Goal: Task Accomplishment & Management: Complete application form

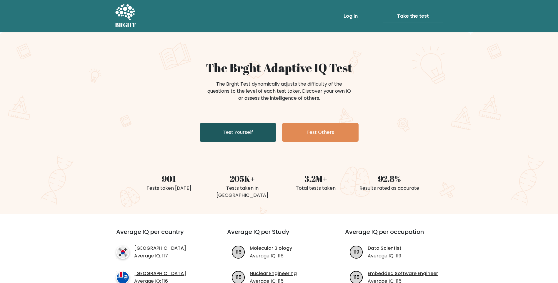
click at [237, 135] on link "Test Yourself" at bounding box center [238, 132] width 76 height 19
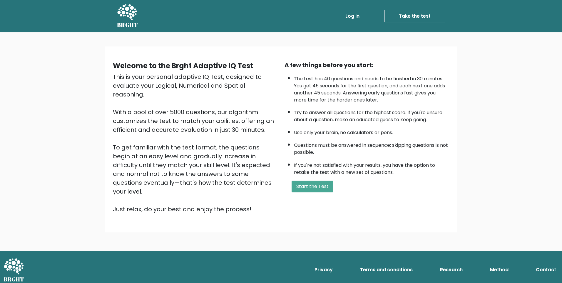
drag, startPoint x: 324, startPoint y: 188, endPoint x: 355, endPoint y: 86, distance: 107.3
click at [385, 105] on div "A few things before you start: The test has 40 questions and needs to be finish…" at bounding box center [367, 137] width 172 height 153
drag, startPoint x: 442, startPoint y: 78, endPoint x: 485, endPoint y: 80, distance: 43.9
click at [485, 80] on div "Welcome to the Brght Adaptive IQ Test This is your personal adaptive IQ Test, d…" at bounding box center [281, 141] width 562 height 219
click at [312, 187] on button "Start the Test" at bounding box center [313, 187] width 42 height 12
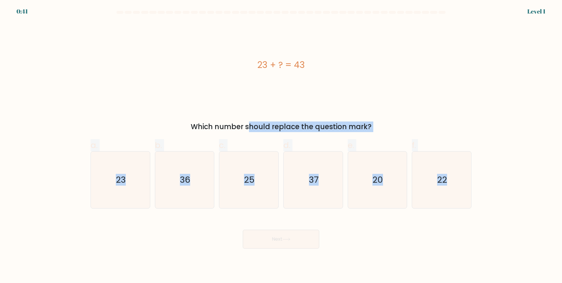
drag, startPoint x: 193, startPoint y: 125, endPoint x: 556, endPoint y: 179, distance: 366.5
click at [556, 179] on form "a." at bounding box center [281, 130] width 562 height 238
copy form "Which number should replace the question mark? a. 23 b. 36 c. 25 d. 37 e. 20 f.…"
click at [534, 154] on form "a." at bounding box center [281, 130] width 562 height 238
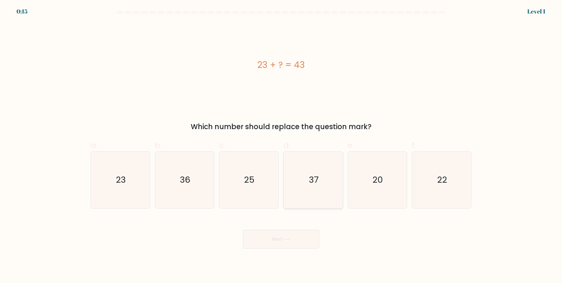
click at [308, 189] on icon "37" at bounding box center [313, 179] width 57 height 57
click at [281, 145] on input "d. 37" at bounding box center [281, 143] width 0 height 4
radio input "true"
drag, startPoint x: 278, startPoint y: 243, endPoint x: 194, endPoint y: 236, distance: 84.1
click at [194, 236] on div "Next" at bounding box center [281, 232] width 388 height 33
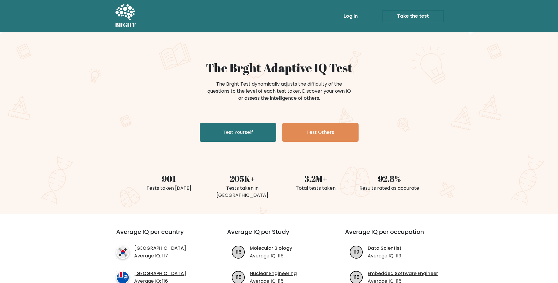
drag, startPoint x: 244, startPoint y: 134, endPoint x: 249, endPoint y: 181, distance: 47.6
click at [244, 134] on link "Test Yourself" at bounding box center [238, 132] width 76 height 19
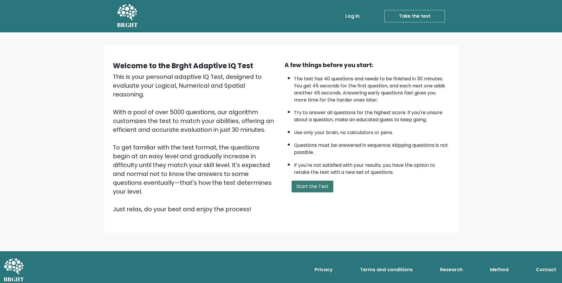
click at [304, 188] on button "Start the Test" at bounding box center [313, 187] width 42 height 12
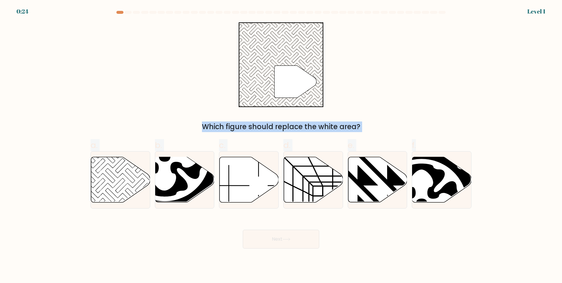
drag, startPoint x: 79, startPoint y: 12, endPoint x: 486, endPoint y: 168, distance: 436.7
click at [486, 168] on form at bounding box center [281, 130] width 562 height 238
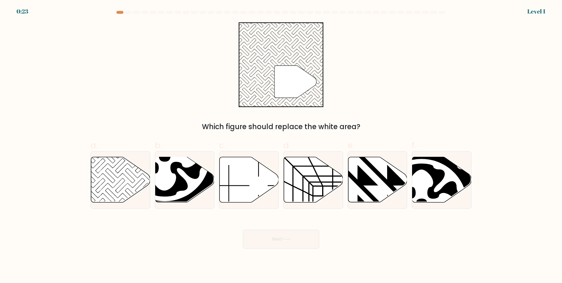
click at [491, 223] on form at bounding box center [281, 130] width 562 height 238
click at [131, 184] on icon at bounding box center [120, 179] width 59 height 45
click at [281, 145] on input "a." at bounding box center [281, 143] width 0 height 4
radio input "true"
drag, startPoint x: 273, startPoint y: 242, endPoint x: 335, endPoint y: 225, distance: 64.0
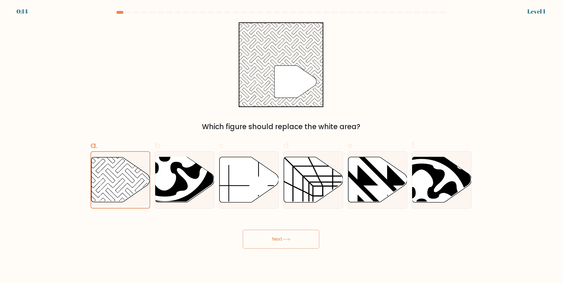
click at [273, 242] on button "Next" at bounding box center [281, 239] width 76 height 19
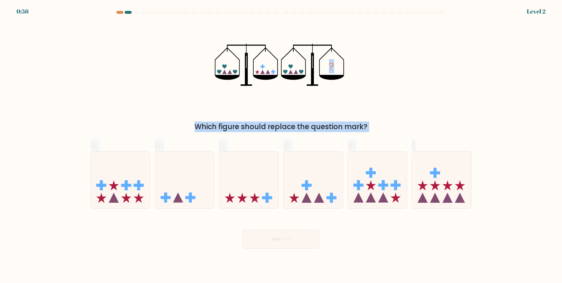
drag, startPoint x: 99, startPoint y: 48, endPoint x: 477, endPoint y: 235, distance: 421.6
click at [477, 235] on form at bounding box center [281, 130] width 562 height 238
copy form "? Which figure should replace the question mark? a. b. c. d. e. f."
click at [492, 114] on form at bounding box center [281, 130] width 562 height 238
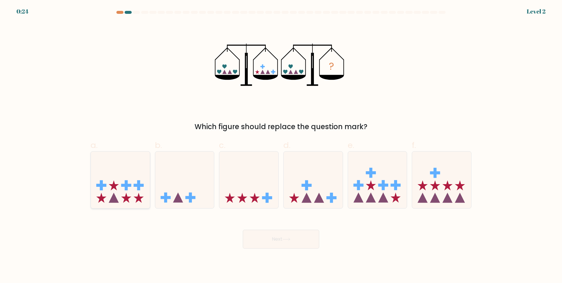
click at [117, 174] on icon at bounding box center [120, 179] width 59 height 49
click at [281, 145] on input "a." at bounding box center [281, 143] width 0 height 4
radio input "true"
click at [295, 238] on button "Next" at bounding box center [281, 239] width 76 height 19
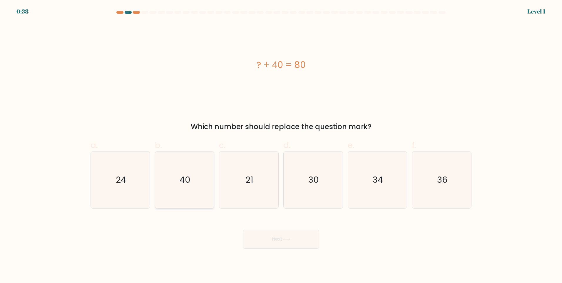
click at [192, 182] on icon "40" at bounding box center [184, 179] width 57 height 57
click at [281, 145] on input "b. 40" at bounding box center [281, 143] width 0 height 4
radio input "true"
click at [287, 242] on button "Next" at bounding box center [281, 239] width 76 height 19
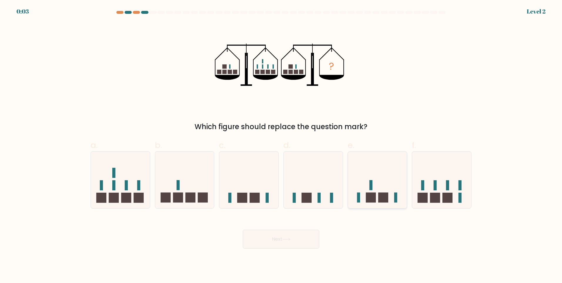
drag, startPoint x: 434, startPoint y: 181, endPoint x: 372, endPoint y: 196, distance: 63.9
click at [434, 182] on icon at bounding box center [441, 179] width 59 height 49
click at [281, 145] on input "f." at bounding box center [281, 143] width 0 height 4
radio input "true"
click at [286, 239] on icon at bounding box center [287, 239] width 8 height 3
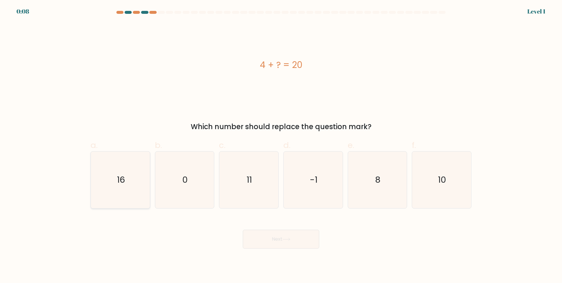
click at [114, 183] on icon "16" at bounding box center [120, 179] width 57 height 57
click at [281, 145] on input "a. 16" at bounding box center [281, 143] width 0 height 4
radio input "true"
click at [271, 238] on button "Next" at bounding box center [281, 239] width 76 height 19
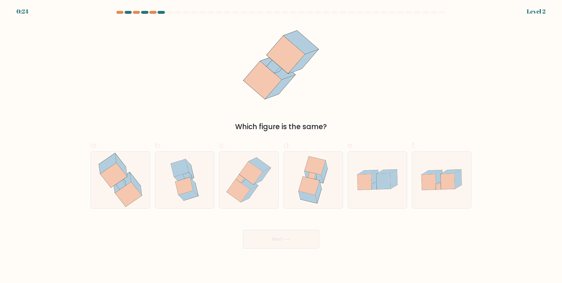
drag, startPoint x: 115, startPoint y: 182, endPoint x: 290, endPoint y: 212, distance: 177.2
click at [115, 182] on icon at bounding box center [113, 175] width 27 height 25
click at [281, 145] on input "a." at bounding box center [281, 143] width 0 height 4
radio input "true"
click at [293, 243] on button "Next" at bounding box center [281, 239] width 76 height 19
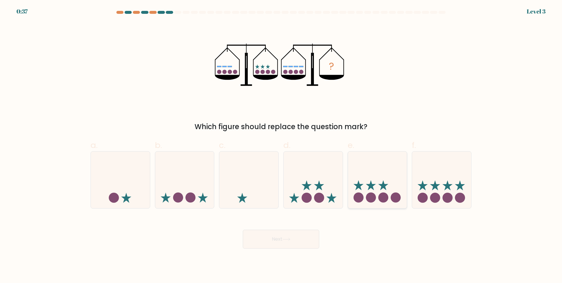
click at [379, 177] on icon at bounding box center [377, 179] width 59 height 49
click at [281, 145] on input "e." at bounding box center [281, 143] width 0 height 4
radio input "true"
click at [312, 239] on button "Next" at bounding box center [281, 239] width 76 height 19
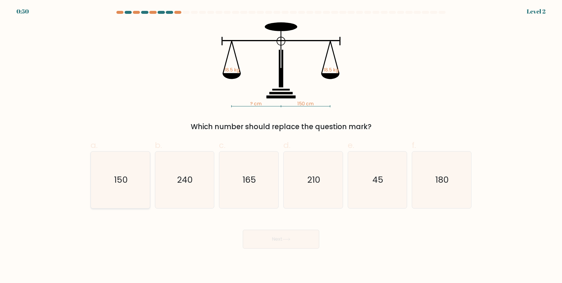
click at [124, 183] on text "150" at bounding box center [121, 180] width 14 height 12
click at [281, 145] on input "a. 150" at bounding box center [281, 143] width 0 height 4
radio input "true"
click at [287, 243] on button "Next" at bounding box center [281, 239] width 76 height 19
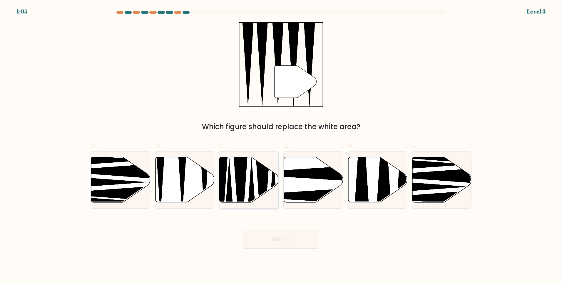
drag, startPoint x: 238, startPoint y: 175, endPoint x: 246, endPoint y: 184, distance: 11.5
click at [238, 175] on icon at bounding box center [240, 198] width 15 height 106
click at [281, 145] on input "c." at bounding box center [281, 143] width 0 height 4
radio input "true"
click at [283, 238] on button "Next" at bounding box center [281, 239] width 76 height 19
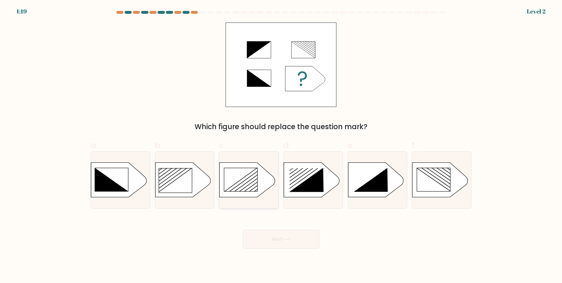
click at [240, 182] on rect at bounding box center [240, 179] width 33 height 23
click at [281, 145] on input "c." at bounding box center [281, 143] width 0 height 4
radio input "true"
click at [276, 241] on button "Next" at bounding box center [281, 239] width 76 height 19
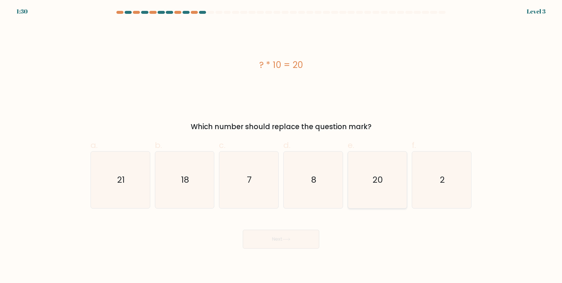
drag, startPoint x: 436, startPoint y: 182, endPoint x: 349, endPoint y: 207, distance: 90.3
click at [436, 182] on icon "2" at bounding box center [441, 179] width 57 height 57
click at [281, 145] on input "f. 2" at bounding box center [281, 143] width 0 height 4
radio input "true"
click at [272, 238] on button "Next" at bounding box center [281, 239] width 76 height 19
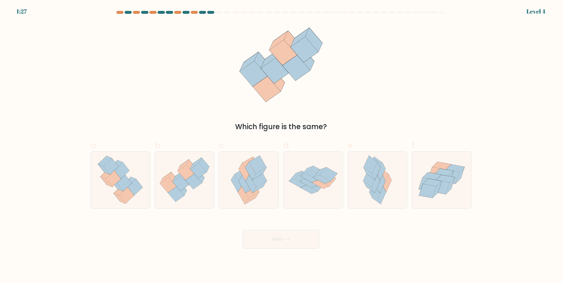
drag, startPoint x: 20, startPoint y: 87, endPoint x: 56, endPoint y: 119, distance: 47.7
click at [20, 87] on form at bounding box center [281, 130] width 562 height 238
click at [128, 181] on icon at bounding box center [124, 183] width 15 height 16
click at [281, 145] on input "a." at bounding box center [281, 143] width 0 height 4
radio input "true"
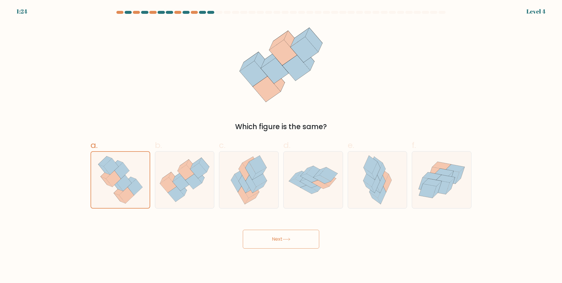
click at [281, 240] on button "Next" at bounding box center [281, 239] width 76 height 19
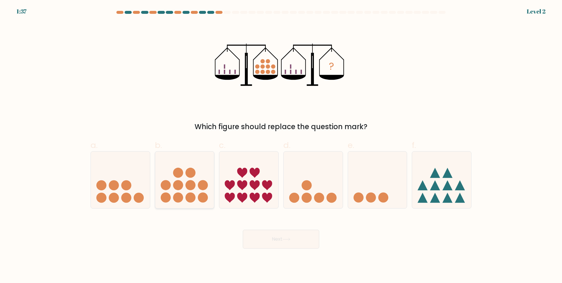
click at [189, 178] on icon at bounding box center [184, 179] width 59 height 49
click at [281, 145] on input "b." at bounding box center [281, 143] width 0 height 4
radio input "true"
click at [293, 240] on button "Next" at bounding box center [281, 239] width 76 height 19
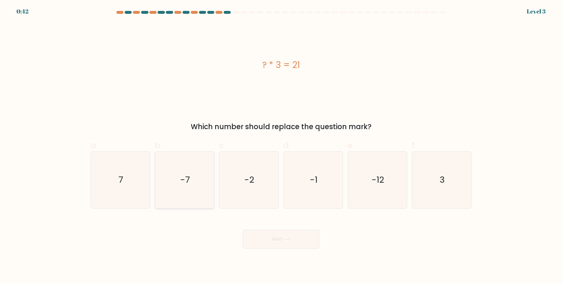
drag, startPoint x: 128, startPoint y: 177, endPoint x: 174, endPoint y: 205, distance: 53.1
click at [128, 177] on icon "7" at bounding box center [120, 179] width 57 height 57
click at [281, 145] on input "a. 7" at bounding box center [281, 143] width 0 height 4
radio input "true"
click at [275, 238] on button "Next" at bounding box center [281, 239] width 76 height 19
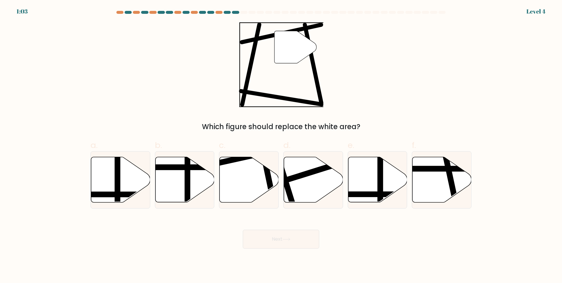
click at [548, 120] on form at bounding box center [281, 130] width 562 height 238
click at [299, 184] on icon at bounding box center [313, 179] width 59 height 45
click at [281, 145] on input "d." at bounding box center [281, 143] width 0 height 4
radio input "true"
click at [285, 239] on icon at bounding box center [287, 239] width 8 height 3
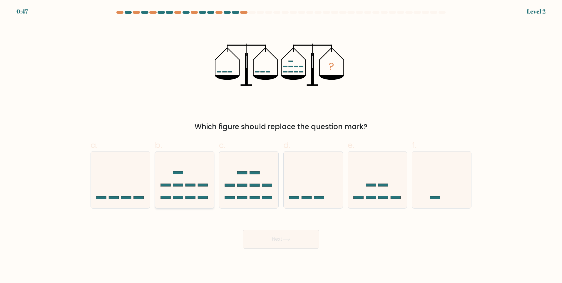
click at [189, 172] on icon at bounding box center [184, 179] width 59 height 49
click at [281, 145] on input "b." at bounding box center [281, 143] width 0 height 4
radio input "true"
click at [271, 239] on button "Next" at bounding box center [281, 239] width 76 height 19
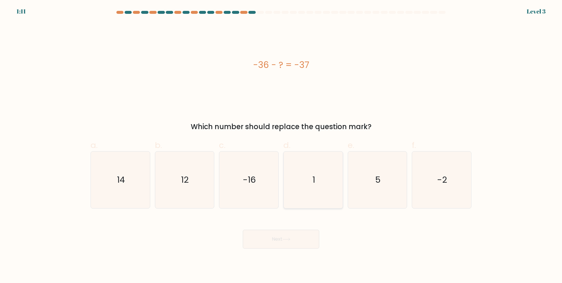
drag, startPoint x: 322, startPoint y: 173, endPoint x: 317, endPoint y: 186, distance: 13.6
click at [322, 173] on icon "1" at bounding box center [313, 179] width 57 height 57
click at [281, 145] on input "d. 1" at bounding box center [281, 143] width 0 height 4
radio input "true"
click at [286, 238] on icon at bounding box center [287, 239] width 8 height 3
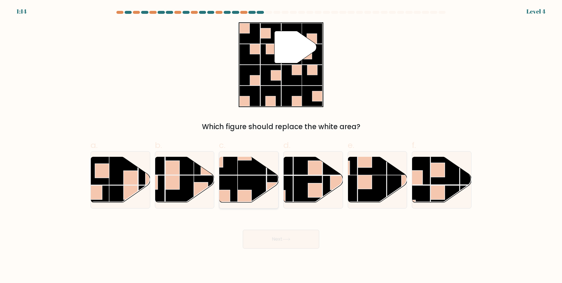
click at [243, 173] on rect at bounding box center [252, 160] width 29 height 29
click at [281, 145] on input "c." at bounding box center [281, 143] width 0 height 4
radio input "true"
click at [285, 242] on button "Next" at bounding box center [281, 239] width 76 height 19
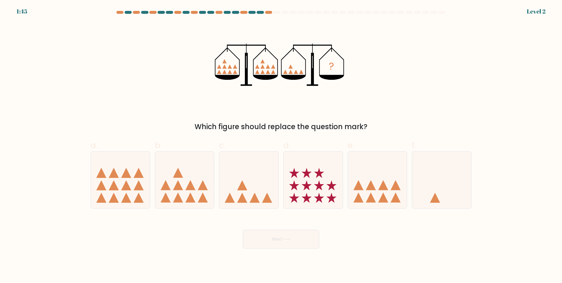
click at [24, 125] on form at bounding box center [281, 130] width 562 height 238
click at [376, 173] on icon at bounding box center [377, 179] width 59 height 49
click at [281, 145] on input "e." at bounding box center [281, 143] width 0 height 4
radio input "true"
click at [265, 240] on button "Next" at bounding box center [281, 239] width 76 height 19
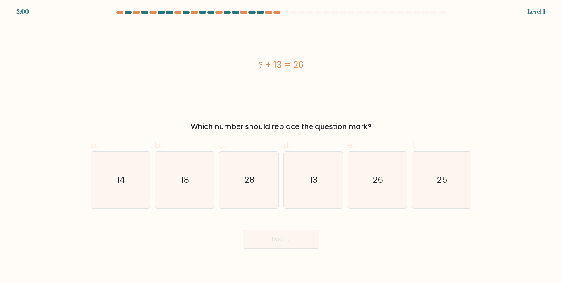
drag, startPoint x: 317, startPoint y: 178, endPoint x: 267, endPoint y: 246, distance: 84.3
click at [317, 178] on text "13" at bounding box center [314, 180] width 8 height 12
click at [281, 145] on input "d. 13" at bounding box center [281, 143] width 0 height 4
radio input "true"
click at [271, 234] on button "Next" at bounding box center [281, 239] width 76 height 19
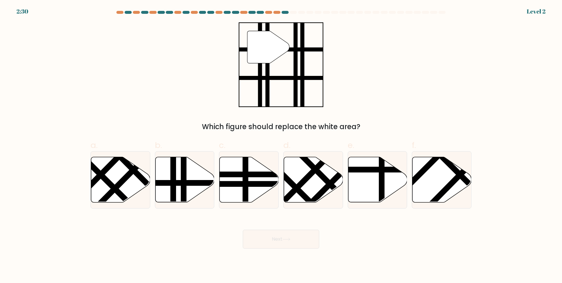
drag, startPoint x: 539, startPoint y: 108, endPoint x: 527, endPoint y: 108, distance: 12.3
click at [539, 108] on form at bounding box center [281, 130] width 562 height 238
click at [173, 182] on line at bounding box center [173, 204] width 0 height 119
click at [281, 145] on input "b." at bounding box center [281, 143] width 0 height 4
radio input "true"
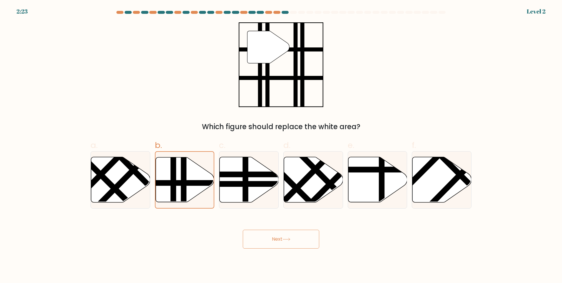
click at [271, 238] on button "Next" at bounding box center [281, 239] width 76 height 19
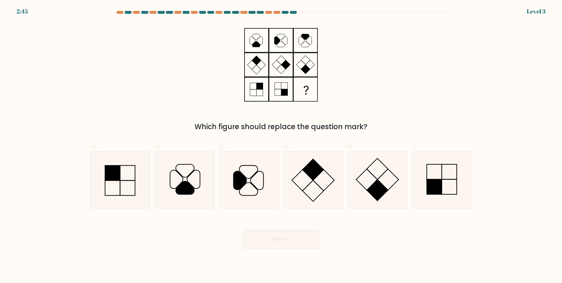
drag, startPoint x: 426, startPoint y: 175, endPoint x: 344, endPoint y: 223, distance: 95.7
click at [426, 175] on icon at bounding box center [441, 179] width 57 height 57
click at [281, 145] on input "f." at bounding box center [281, 143] width 0 height 4
radio input "true"
click at [281, 231] on button "Next" at bounding box center [281, 239] width 76 height 19
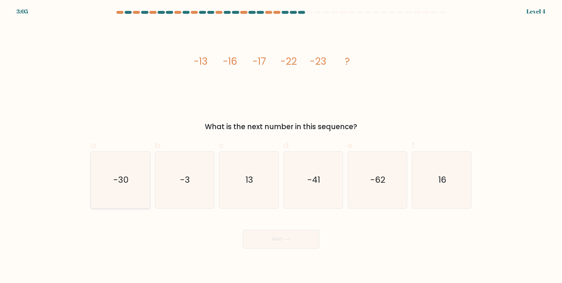
click at [132, 184] on icon "-30" at bounding box center [120, 179] width 57 height 57
click at [281, 145] on input "a. -30" at bounding box center [281, 143] width 0 height 4
radio input "true"
click at [279, 239] on button "Next" at bounding box center [281, 239] width 76 height 19
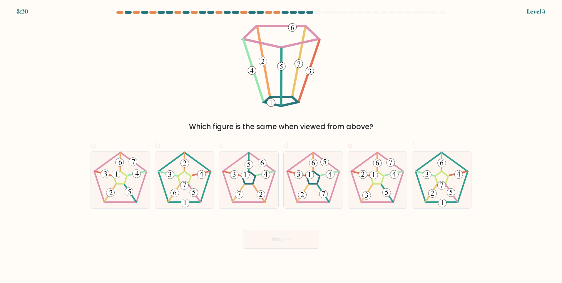
drag, startPoint x: 252, startPoint y: 178, endPoint x: 276, endPoint y: 230, distance: 56.8
click at [252, 178] on icon at bounding box center [249, 179] width 57 height 57
click at [281, 145] on input "c." at bounding box center [281, 143] width 0 height 4
radio input "true"
click at [275, 239] on button "Next" at bounding box center [281, 239] width 76 height 19
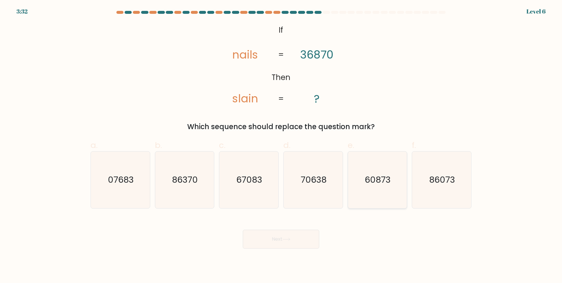
click at [379, 177] on text "60873" at bounding box center [378, 180] width 26 height 12
click at [281, 145] on input "e. 60873" at bounding box center [281, 143] width 0 height 4
radio input "true"
click at [283, 237] on button "Next" at bounding box center [281, 239] width 76 height 19
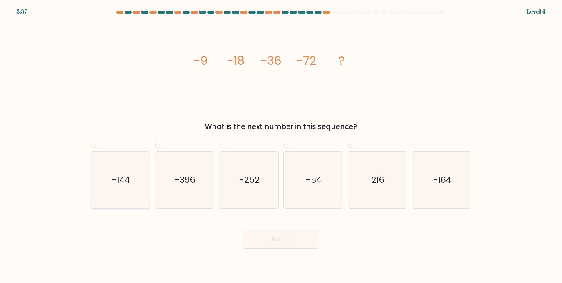
drag, startPoint x: 121, startPoint y: 183, endPoint x: 189, endPoint y: 209, distance: 73.0
click at [121, 183] on text "-144" at bounding box center [121, 180] width 18 height 12
click at [281, 145] on input "a. -144" at bounding box center [281, 143] width 0 height 4
radio input "true"
click at [284, 243] on button "Next" at bounding box center [281, 239] width 76 height 19
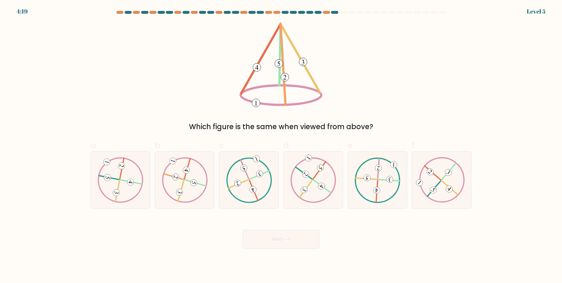
drag, startPoint x: 123, startPoint y: 178, endPoint x: 211, endPoint y: 210, distance: 94.0
click at [123, 178] on icon at bounding box center [120, 179] width 46 height 45
click at [281, 145] on input "a." at bounding box center [281, 143] width 0 height 4
radio input "true"
click at [283, 238] on button "Next" at bounding box center [281, 239] width 76 height 19
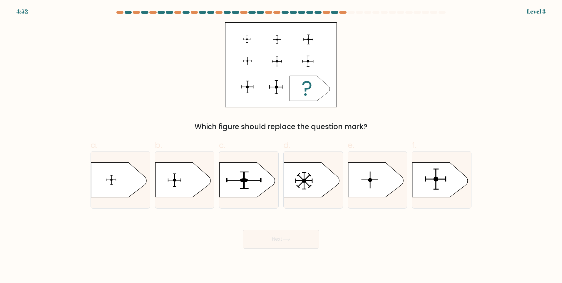
click at [14, 157] on form "a." at bounding box center [281, 130] width 562 height 238
drag, startPoint x: 251, startPoint y: 180, endPoint x: 295, endPoint y: 210, distance: 53.5
click at [251, 180] on rect at bounding box center [243, 180] width 35 height 1
click at [281, 145] on input "c." at bounding box center [281, 143] width 0 height 4
radio input "true"
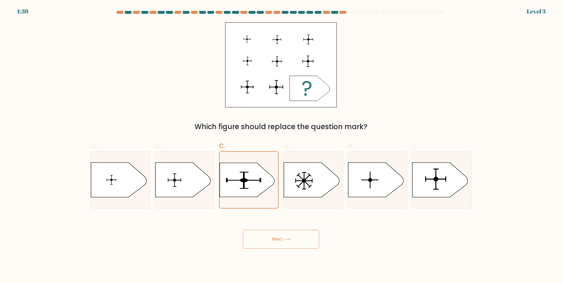
click at [285, 235] on button "Next" at bounding box center [281, 239] width 76 height 19
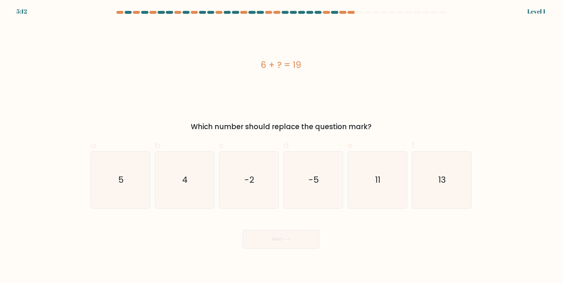
drag, startPoint x: 24, startPoint y: 123, endPoint x: 37, endPoint y: 123, distance: 12.6
click at [24, 123] on form "a. 5" at bounding box center [281, 130] width 562 height 238
drag, startPoint x: 432, startPoint y: 176, endPoint x: 346, endPoint y: 201, distance: 89.3
click at [432, 176] on icon "13" at bounding box center [441, 179] width 57 height 57
click at [281, 145] on input "f. 13" at bounding box center [281, 143] width 0 height 4
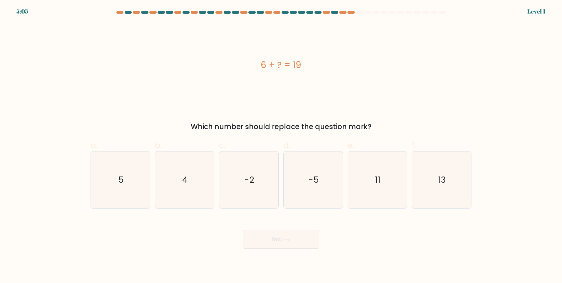
radio input "true"
click at [291, 242] on button "Next" at bounding box center [281, 239] width 76 height 19
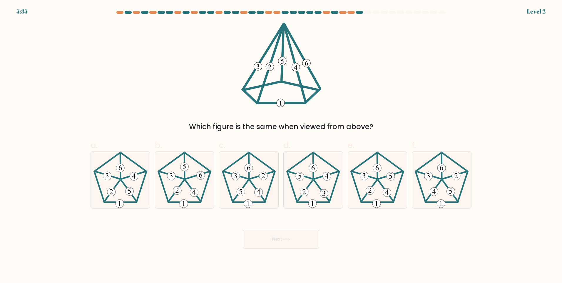
click at [18, 106] on form at bounding box center [281, 130] width 562 height 238
click at [444, 180] on icon at bounding box center [441, 179] width 57 height 57
click at [281, 145] on input "f." at bounding box center [281, 143] width 0 height 4
radio input "true"
click at [283, 239] on button "Next" at bounding box center [281, 239] width 76 height 19
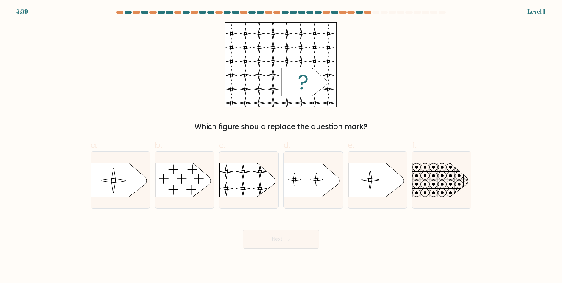
click at [22, 211] on form "a." at bounding box center [281, 130] width 562 height 238
drag, startPoint x: 108, startPoint y: 175, endPoint x: 267, endPoint y: 212, distance: 163.0
click at [109, 175] on icon at bounding box center [119, 180] width 56 height 34
click at [281, 145] on input "a." at bounding box center [281, 143] width 0 height 4
radio input "true"
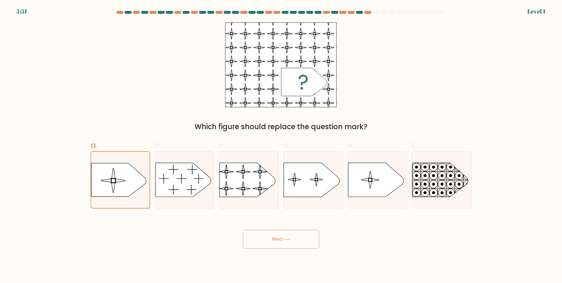
click at [280, 244] on button "Next" at bounding box center [281, 239] width 76 height 19
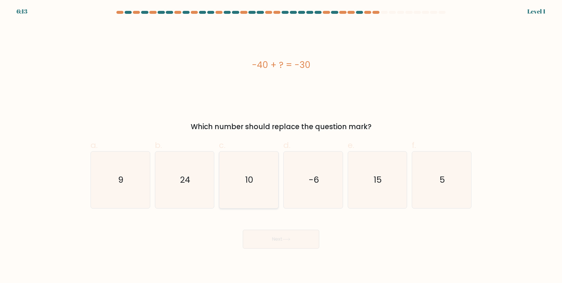
drag, startPoint x: 254, startPoint y: 181, endPoint x: 277, endPoint y: 207, distance: 34.8
click at [254, 181] on icon "10" at bounding box center [249, 179] width 57 height 57
click at [281, 145] on input "c. 10" at bounding box center [281, 143] width 0 height 4
radio input "true"
click at [279, 239] on button "Next" at bounding box center [281, 239] width 76 height 19
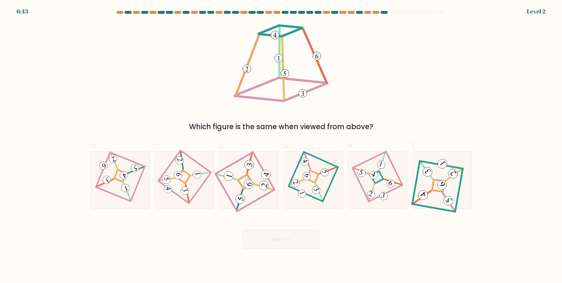
click at [19, 147] on form at bounding box center [281, 130] width 562 height 238
click at [113, 177] on icon at bounding box center [120, 179] width 39 height 45
click at [281, 145] on input "a." at bounding box center [281, 143] width 0 height 4
radio input "true"
click at [275, 244] on button "Next" at bounding box center [281, 239] width 76 height 19
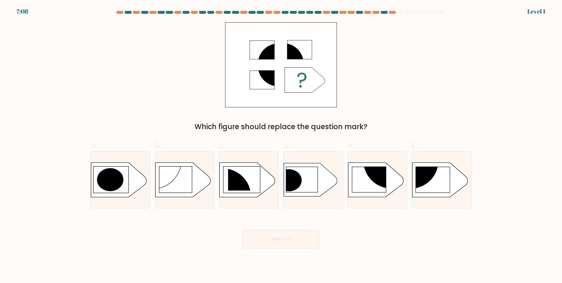
click at [28, 177] on form "a." at bounding box center [281, 130] width 562 height 238
click at [428, 174] on circle at bounding box center [411, 161] width 56 height 56
click at [281, 145] on input "f." at bounding box center [281, 143] width 0 height 4
radio input "true"
click at [290, 239] on icon at bounding box center [286, 239] width 7 height 3
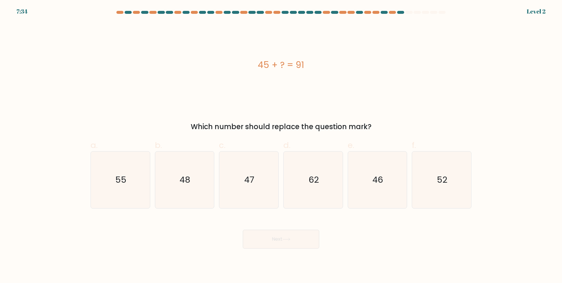
click at [32, 122] on form "a." at bounding box center [281, 130] width 562 height 238
click at [373, 183] on text "46" at bounding box center [378, 180] width 11 height 12
click at [281, 145] on input "e. 46" at bounding box center [281, 143] width 0 height 4
radio input "true"
click at [283, 241] on button "Next" at bounding box center [281, 239] width 76 height 19
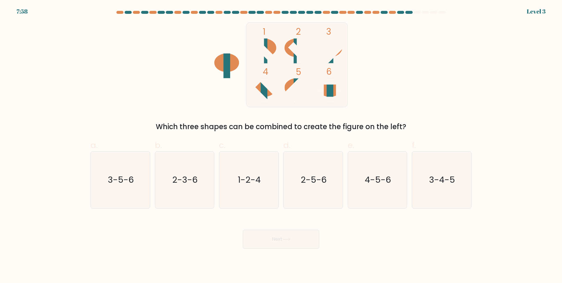
click at [19, 115] on form at bounding box center [281, 130] width 562 height 238
drag, startPoint x: 113, startPoint y: 177, endPoint x: 255, endPoint y: 227, distance: 150.7
click at [113, 177] on text "3-5-6" at bounding box center [121, 180] width 26 height 12
click at [281, 145] on input "a. 3-5-6" at bounding box center [281, 143] width 0 height 4
radio input "true"
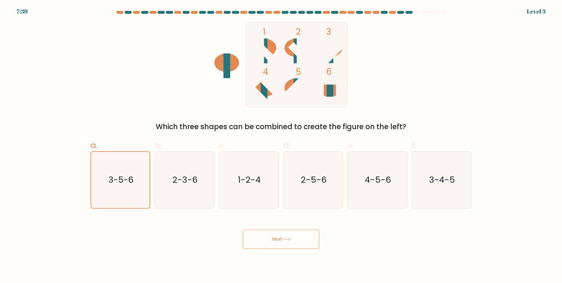
click at [284, 240] on button "Next" at bounding box center [281, 239] width 76 height 19
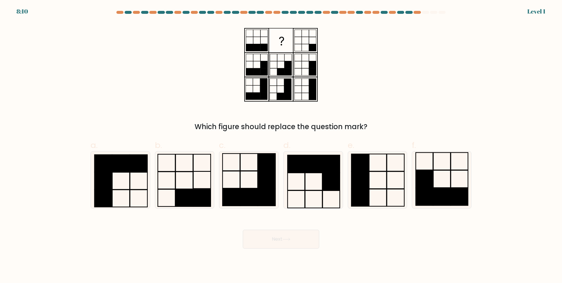
click at [16, 182] on form at bounding box center [281, 130] width 562 height 238
click at [307, 180] on icon at bounding box center [313, 179] width 57 height 57
click at [281, 145] on input "d." at bounding box center [281, 143] width 0 height 4
radio input "true"
click at [285, 237] on button "Next" at bounding box center [281, 239] width 76 height 19
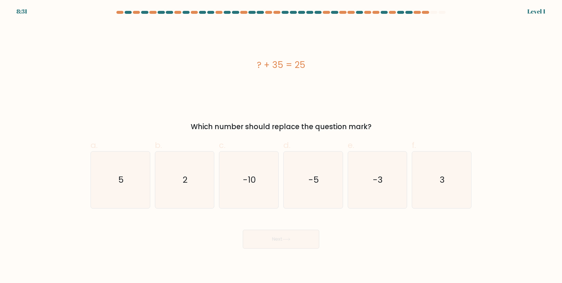
click at [23, 168] on form "a. 5" at bounding box center [281, 130] width 562 height 238
click at [248, 184] on text "-10" at bounding box center [249, 180] width 13 height 12
click at [281, 145] on input "c. -10" at bounding box center [281, 143] width 0 height 4
radio input "true"
click at [273, 242] on button "Next" at bounding box center [281, 239] width 76 height 19
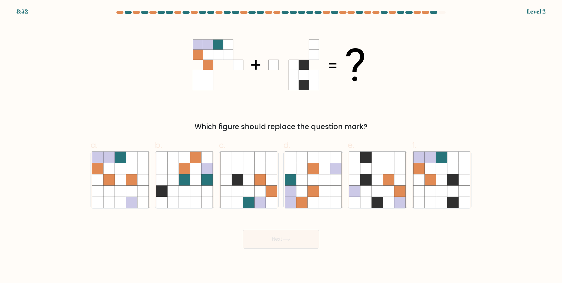
click at [30, 133] on form at bounding box center [281, 130] width 562 height 238
click at [442, 179] on icon at bounding box center [441, 179] width 11 height 11
click at [281, 145] on input "f." at bounding box center [281, 143] width 0 height 4
radio input "true"
click at [290, 241] on button "Next" at bounding box center [281, 239] width 76 height 19
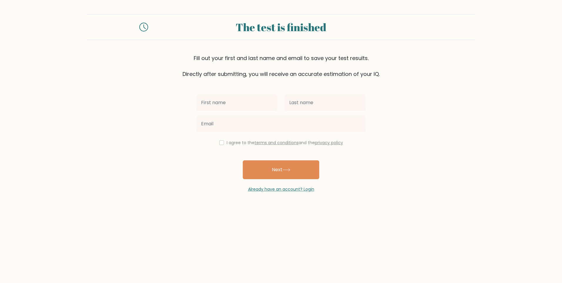
click at [224, 102] on input "text" at bounding box center [236, 102] width 81 height 16
type input "[PERSON_NAME]"
click at [329, 105] on input "text" at bounding box center [325, 102] width 81 height 16
type input "Vallega"
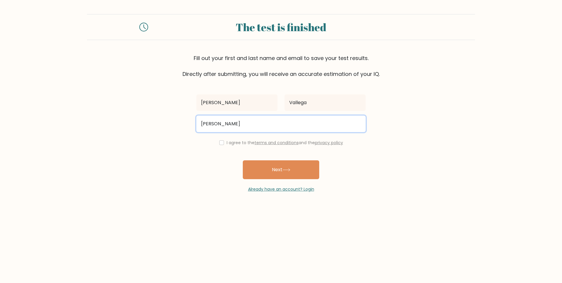
type input "kenvallega01@gmail.com"
drag, startPoint x: 291, startPoint y: 169, endPoint x: 246, endPoint y: 144, distance: 51.6
click at [246, 144] on div "Herbert Vallega kenvallega01@gmail.com I agree to the terms and conditions and …" at bounding box center [281, 135] width 176 height 114
click at [229, 143] on label "I agree to the terms and conditions and the privacy policy" at bounding box center [285, 143] width 116 height 6
click at [221, 140] on input "checkbox" at bounding box center [221, 142] width 5 height 5
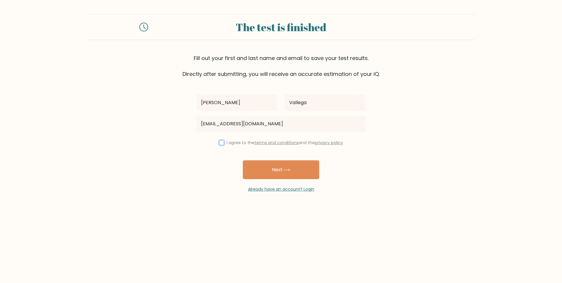
checkbox input "true"
click at [272, 166] on button "Next" at bounding box center [281, 169] width 76 height 19
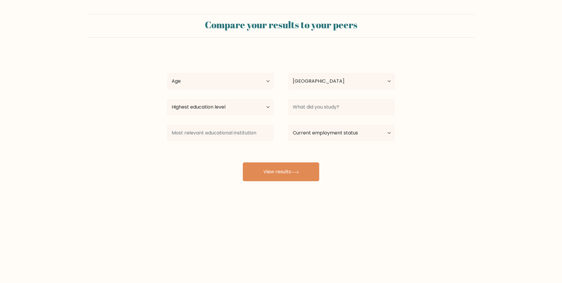
select select "PH"
click at [212, 81] on select "Age Under [DEMOGRAPHIC_DATA] [DEMOGRAPHIC_DATA] [DEMOGRAPHIC_DATA] [DEMOGRAPHIC…" at bounding box center [220, 81] width 107 height 16
select select "25_34"
click at [167, 73] on select "Age Under [DEMOGRAPHIC_DATA] [DEMOGRAPHIC_DATA] [DEMOGRAPHIC_DATA] [DEMOGRAPHIC…" at bounding box center [220, 81] width 107 height 16
click at [232, 107] on select "Highest education level No schooling Primary Lower Secondary Upper Secondary Oc…" at bounding box center [220, 107] width 107 height 16
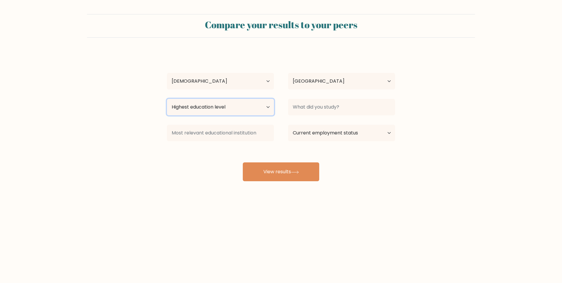
select select "bachelors_degree"
click at [167, 99] on select "Highest education level No schooling Primary Lower Secondary Upper Secondary Oc…" at bounding box center [220, 107] width 107 height 16
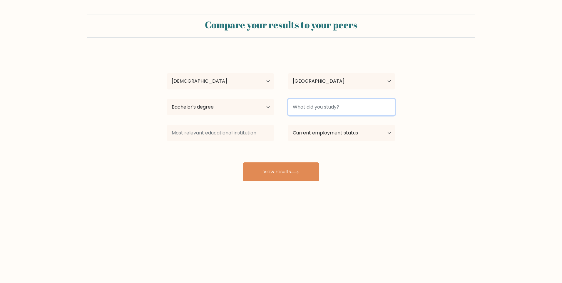
click at [322, 104] on input at bounding box center [341, 107] width 107 height 16
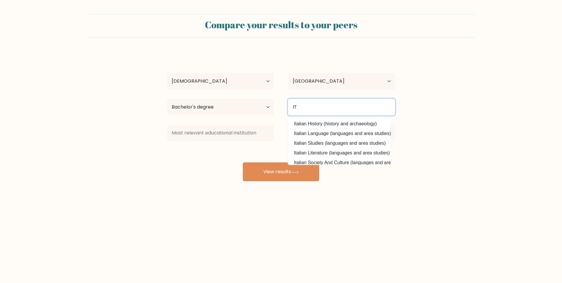
type input "I"
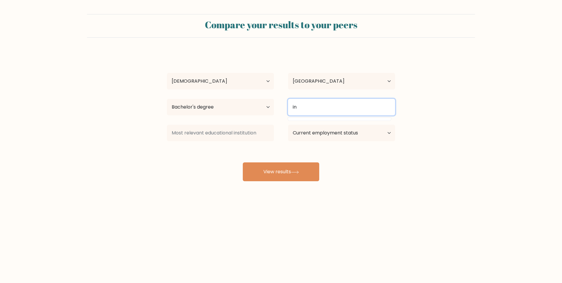
type input "i"
type input "b"
type input "B"
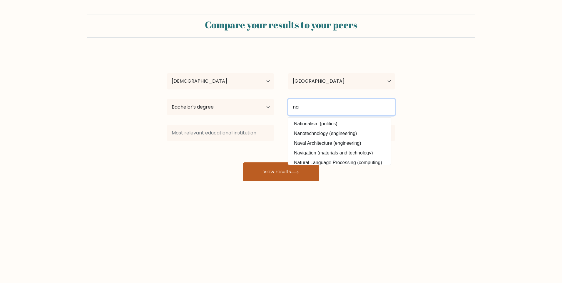
type input "na"
click at [280, 172] on button "View results" at bounding box center [281, 171] width 76 height 19
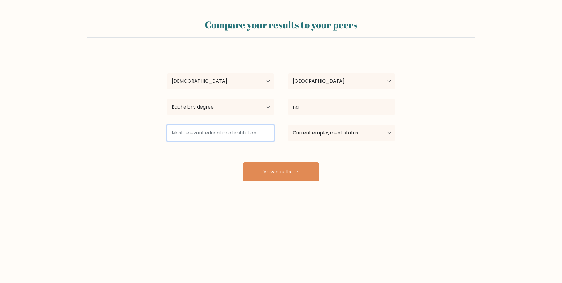
click at [205, 133] on input at bounding box center [220, 133] width 107 height 16
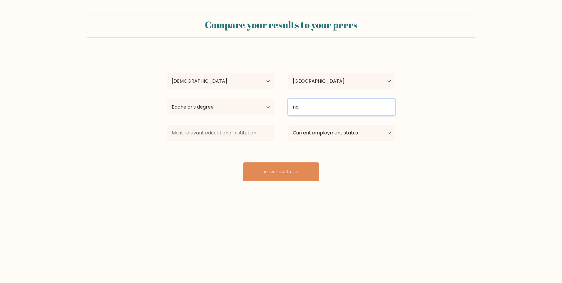
click at [315, 109] on input "na" at bounding box center [341, 107] width 107 height 16
drag, startPoint x: 316, startPoint y: 107, endPoint x: 100, endPoint y: 63, distance: 220.6
click at [230, 91] on div "Herbert Vallega Age Under 18 years old 18-24 years old 25-34 years old 35-44 ye…" at bounding box center [280, 116] width 235 height 129
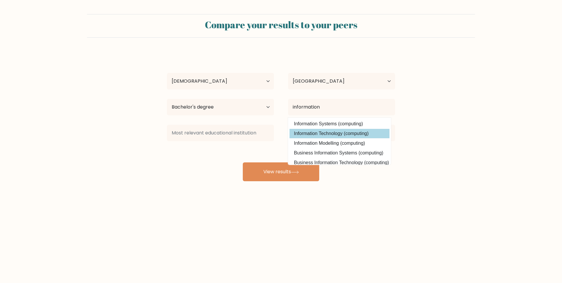
click at [305, 135] on option "Information Technology (computing)" at bounding box center [340, 133] width 100 height 9
type input "Information Technology"
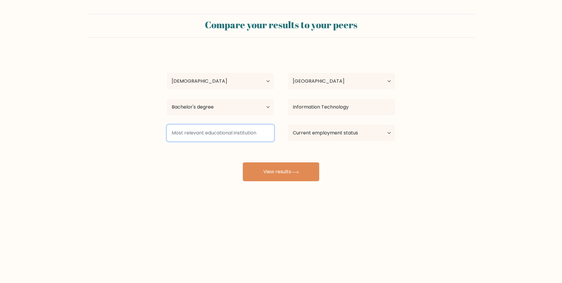
click at [207, 137] on input at bounding box center [220, 133] width 107 height 16
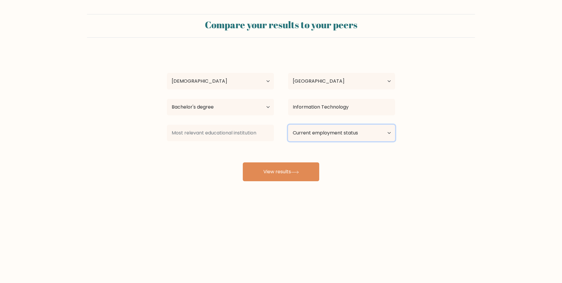
click at [375, 131] on select "Current employment status Employed Student Retired Other / prefer not to answer" at bounding box center [341, 133] width 107 height 16
select select "other"
click at [288, 125] on select "Current employment status Employed Student Retired Other / prefer not to answer" at bounding box center [341, 133] width 107 height 16
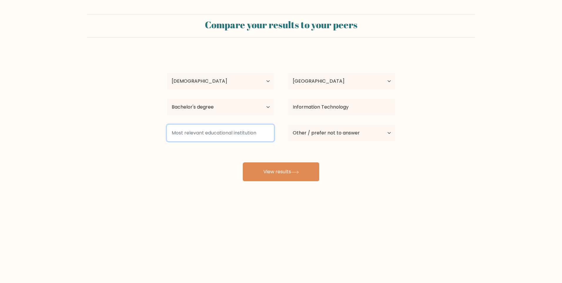
click at [216, 136] on input at bounding box center [220, 133] width 107 height 16
click at [218, 129] on input at bounding box center [220, 133] width 107 height 16
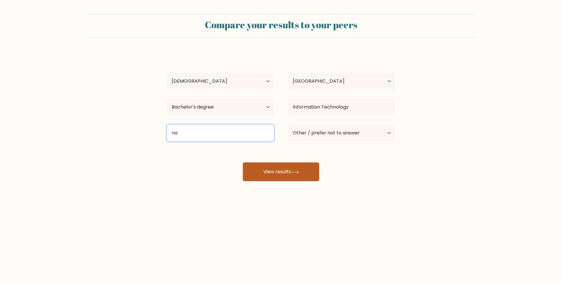
type input "na"
click at [290, 172] on button "View results" at bounding box center [281, 171] width 76 height 19
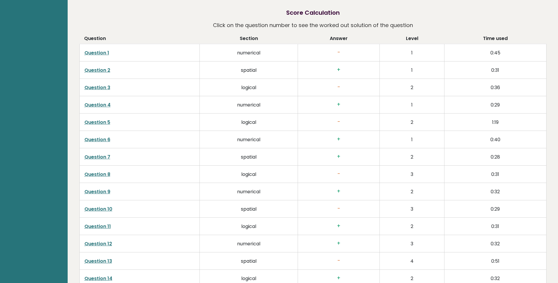
scroll to position [938, 0]
